Goal: Information Seeking & Learning: Learn about a topic

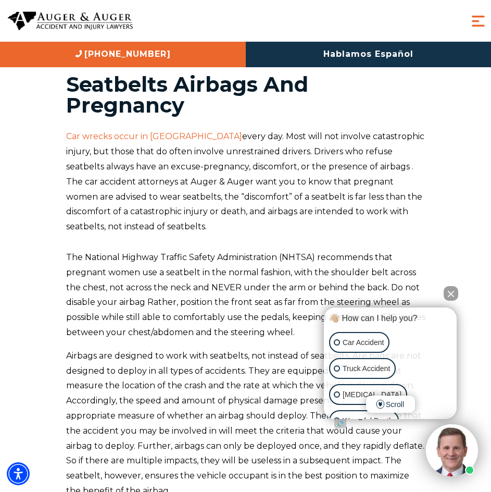
scroll to position [36, 0]
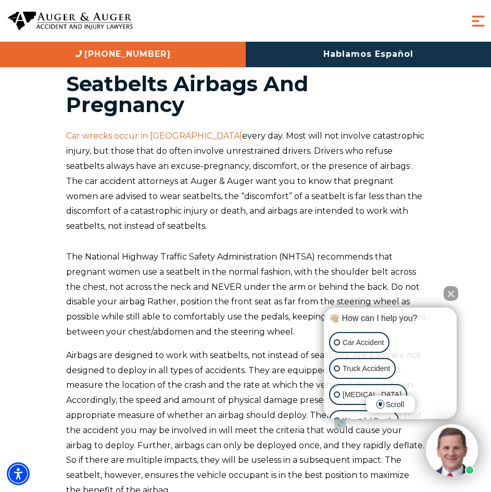
click at [212, 264] on p "The National Highway Traffic Safety Administration (NHTSA) recommends that preg…" at bounding box center [245, 294] width 359 height 90
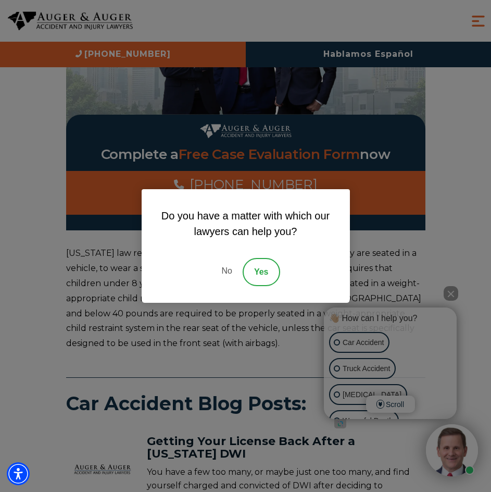
click at [224, 265] on link "No" at bounding box center [226, 272] width 31 height 28
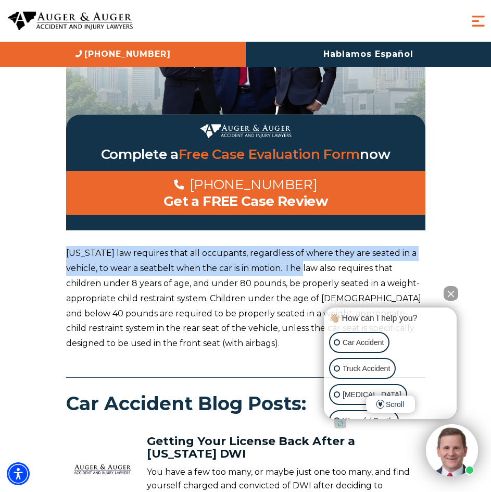
drag, startPoint x: 66, startPoint y: 238, endPoint x: 293, endPoint y: 256, distance: 227.2
click at [293, 256] on p "North Carolina law requires that all occupants, regardless of where they are se…" at bounding box center [245, 298] width 359 height 105
copy p "North Carolina law requires that all occupants, regardless of where they are se…"
